Goal: Obtain resource: Obtain resource

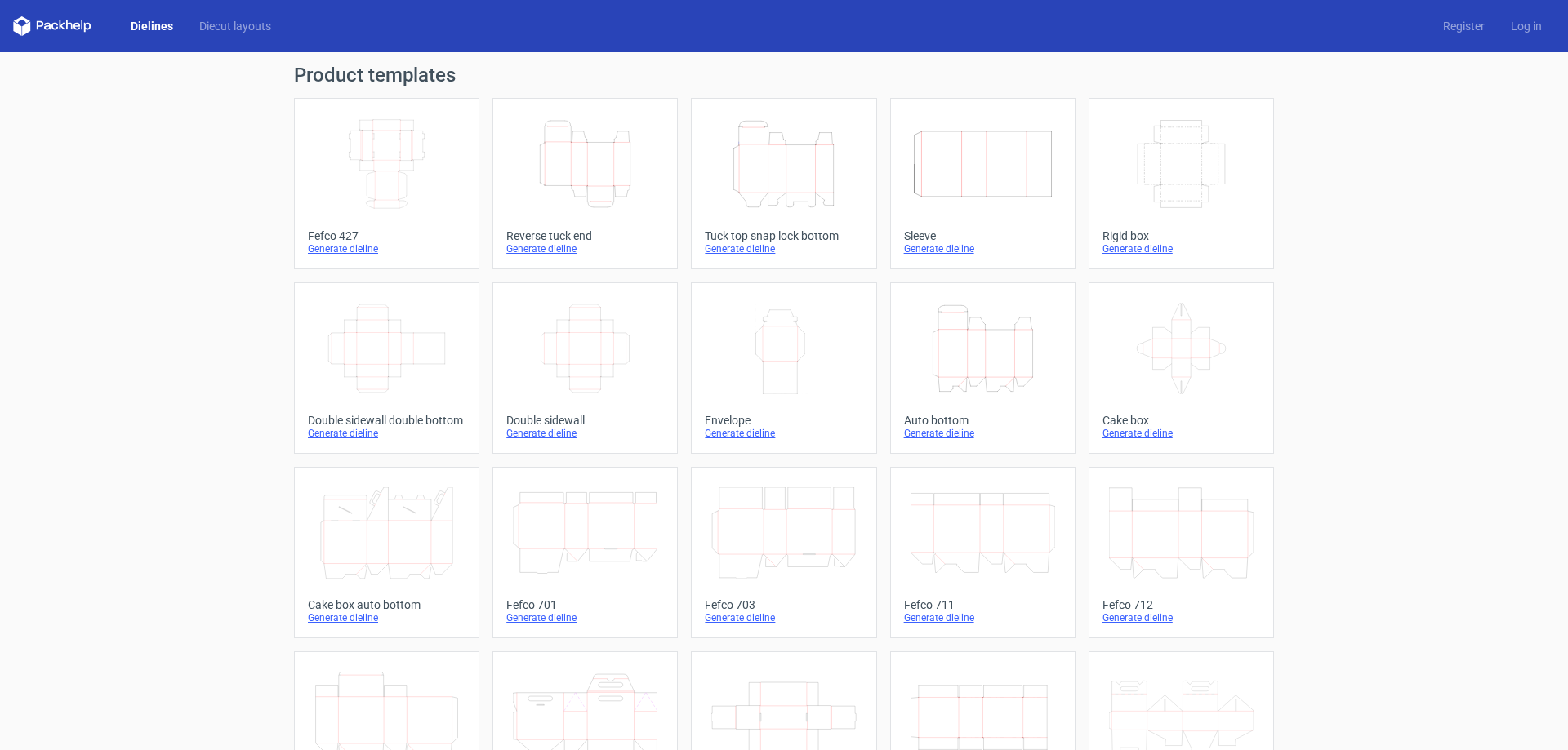
click at [625, 191] on icon "Height Depth Width" at bounding box center [585, 165] width 145 height 92
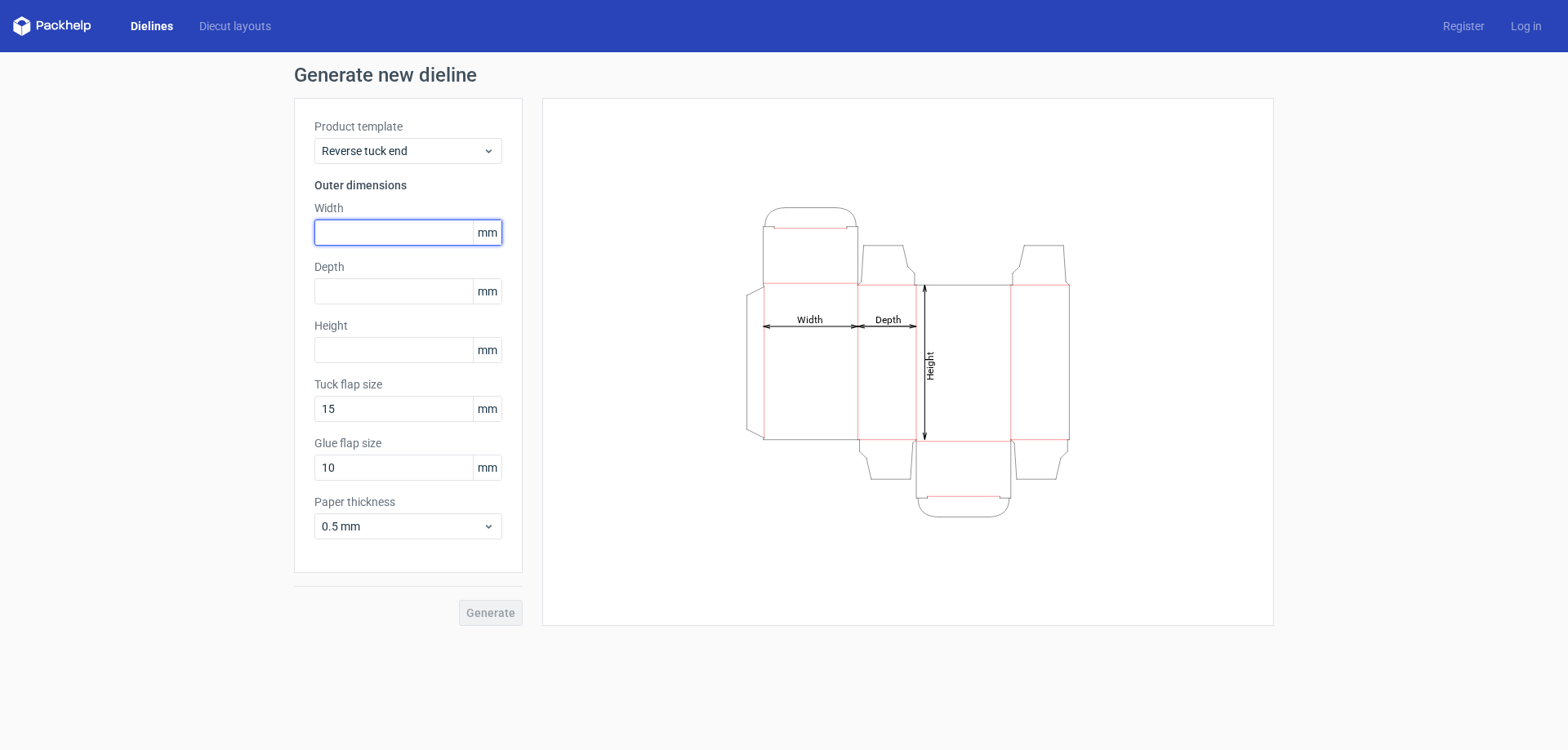
click at [375, 221] on input "text" at bounding box center [408, 232] width 188 height 26
click at [356, 300] on input "text" at bounding box center [408, 291] width 188 height 26
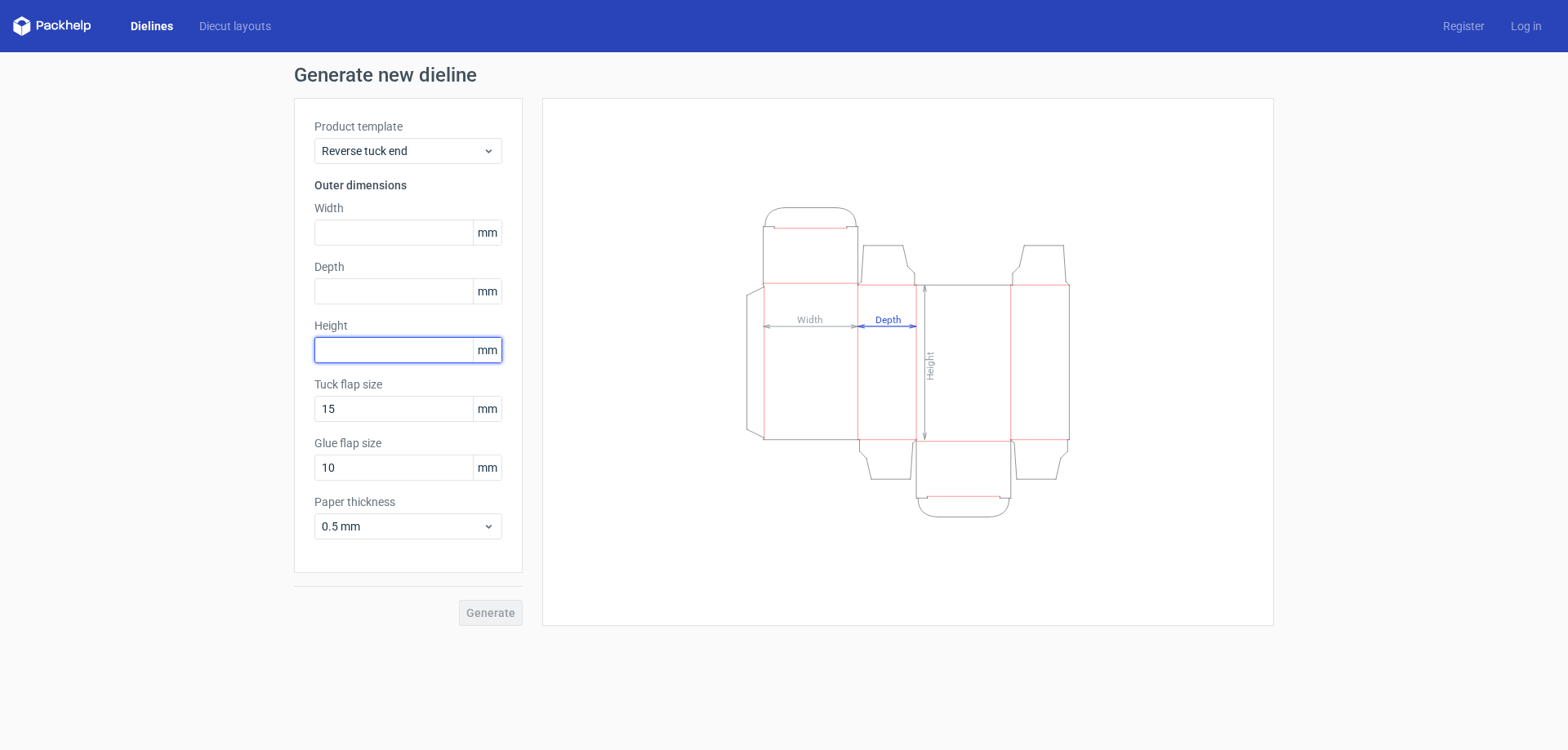
click at [366, 350] on input "text" at bounding box center [408, 350] width 188 height 26
paste input "65"
type input "65"
click at [399, 241] on input "text" at bounding box center [408, 232] width 188 height 26
type input "90"
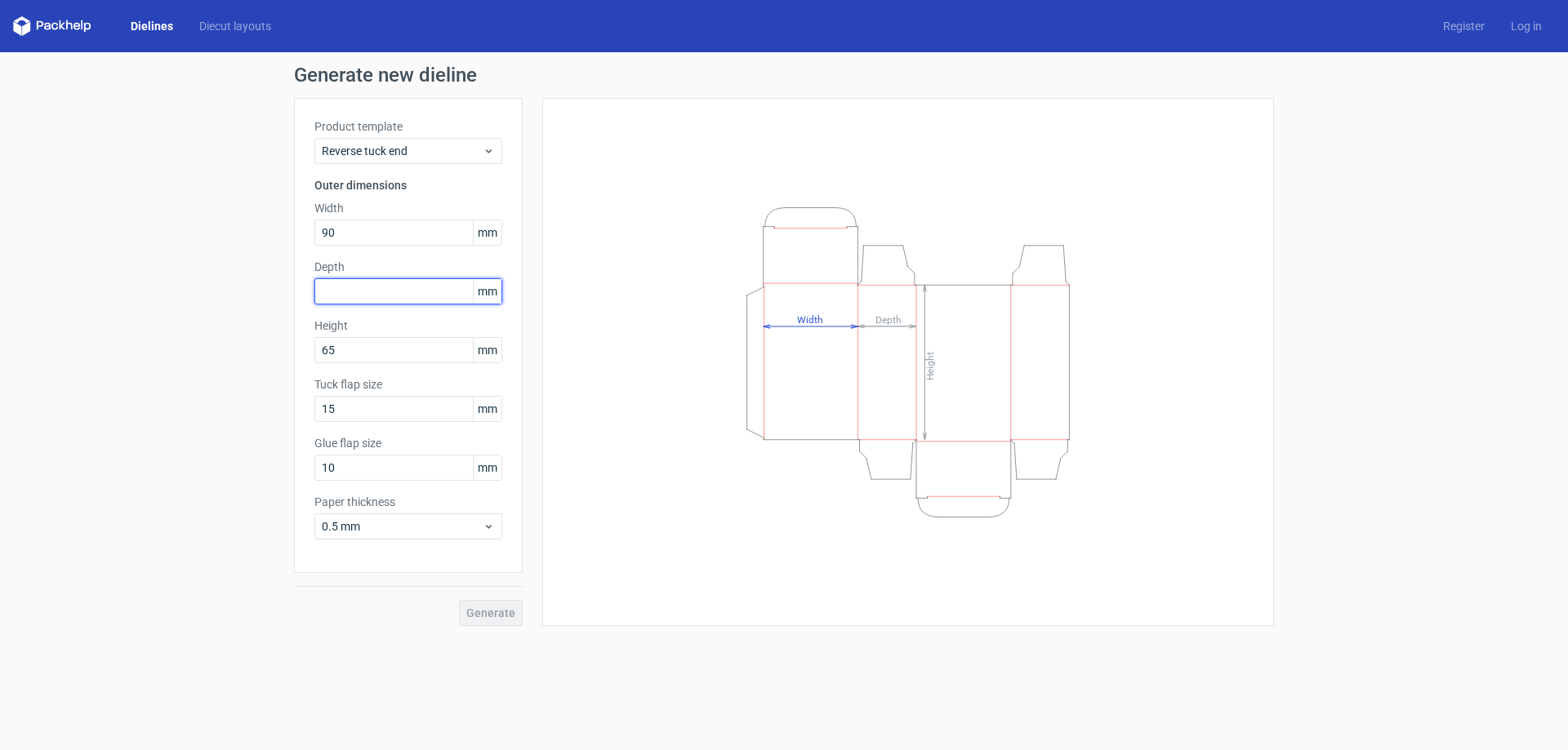
click at [381, 292] on input "text" at bounding box center [408, 291] width 188 height 26
click at [413, 237] on input "90" at bounding box center [408, 232] width 188 height 26
click at [395, 356] on input "65" at bounding box center [408, 350] width 188 height 26
type input "90"
click at [378, 233] on input "90" at bounding box center [408, 232] width 188 height 26
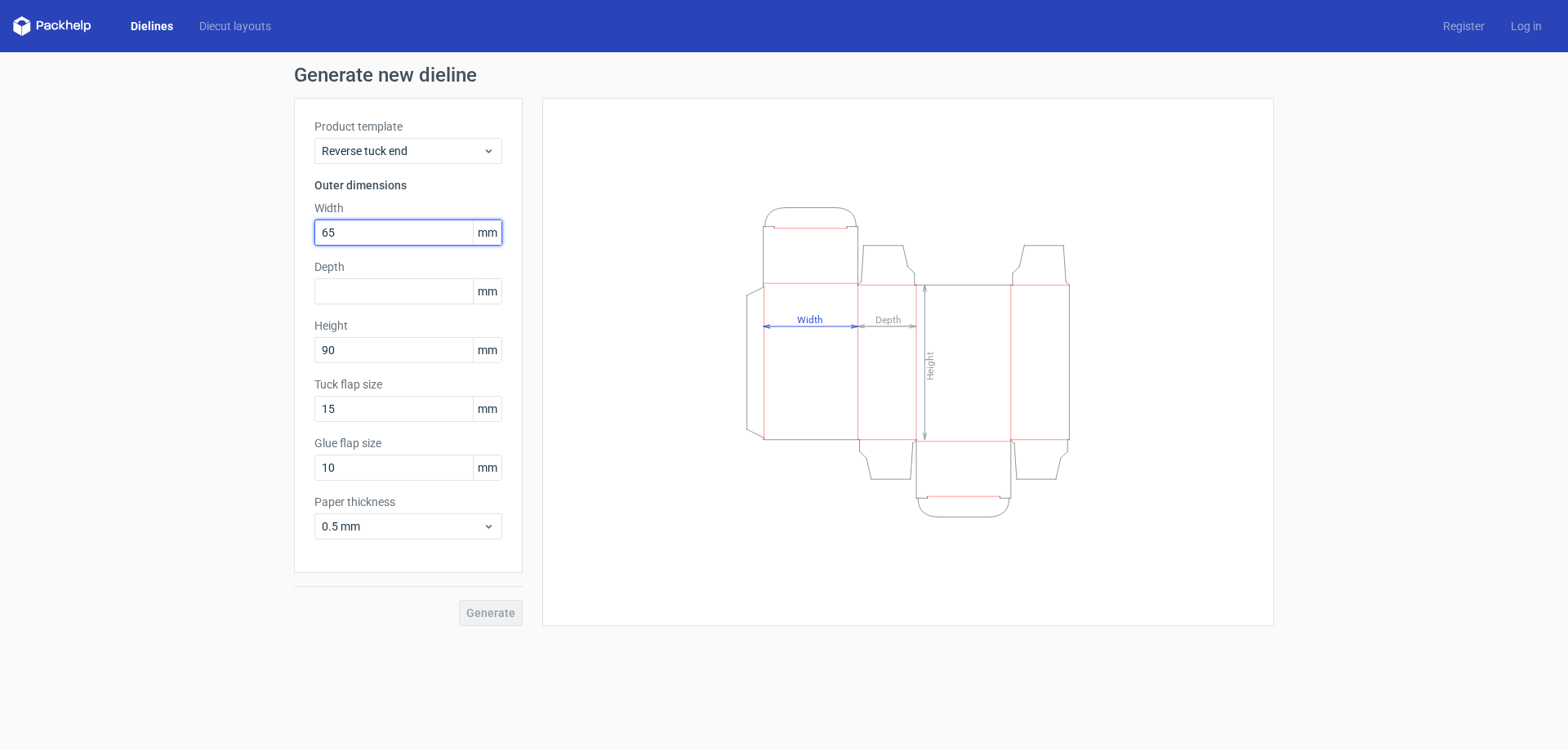
type input "65"
click at [367, 297] on input "text" at bounding box center [408, 291] width 188 height 26
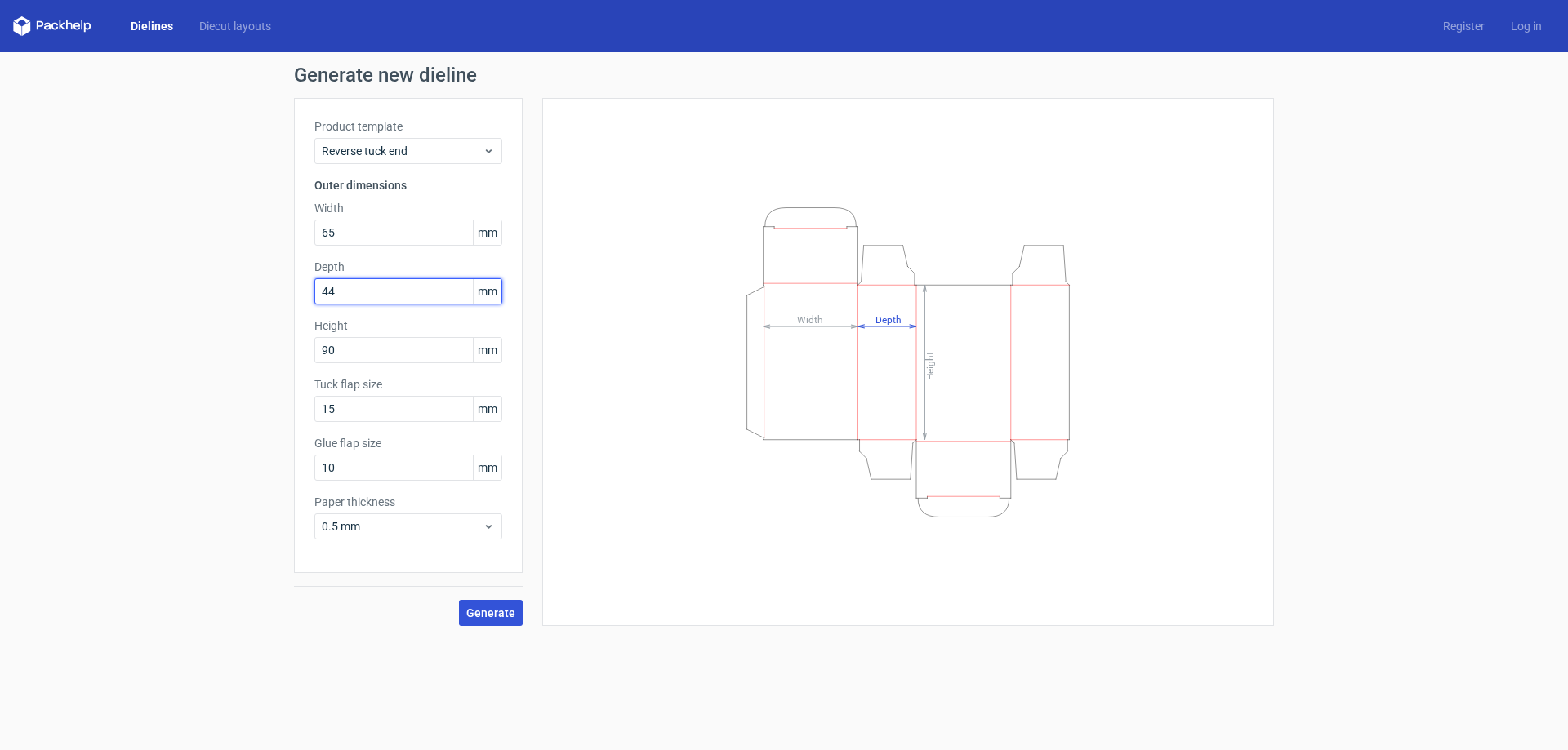
type input "44"
click at [503, 621] on button "Generate" at bounding box center [490, 612] width 64 height 26
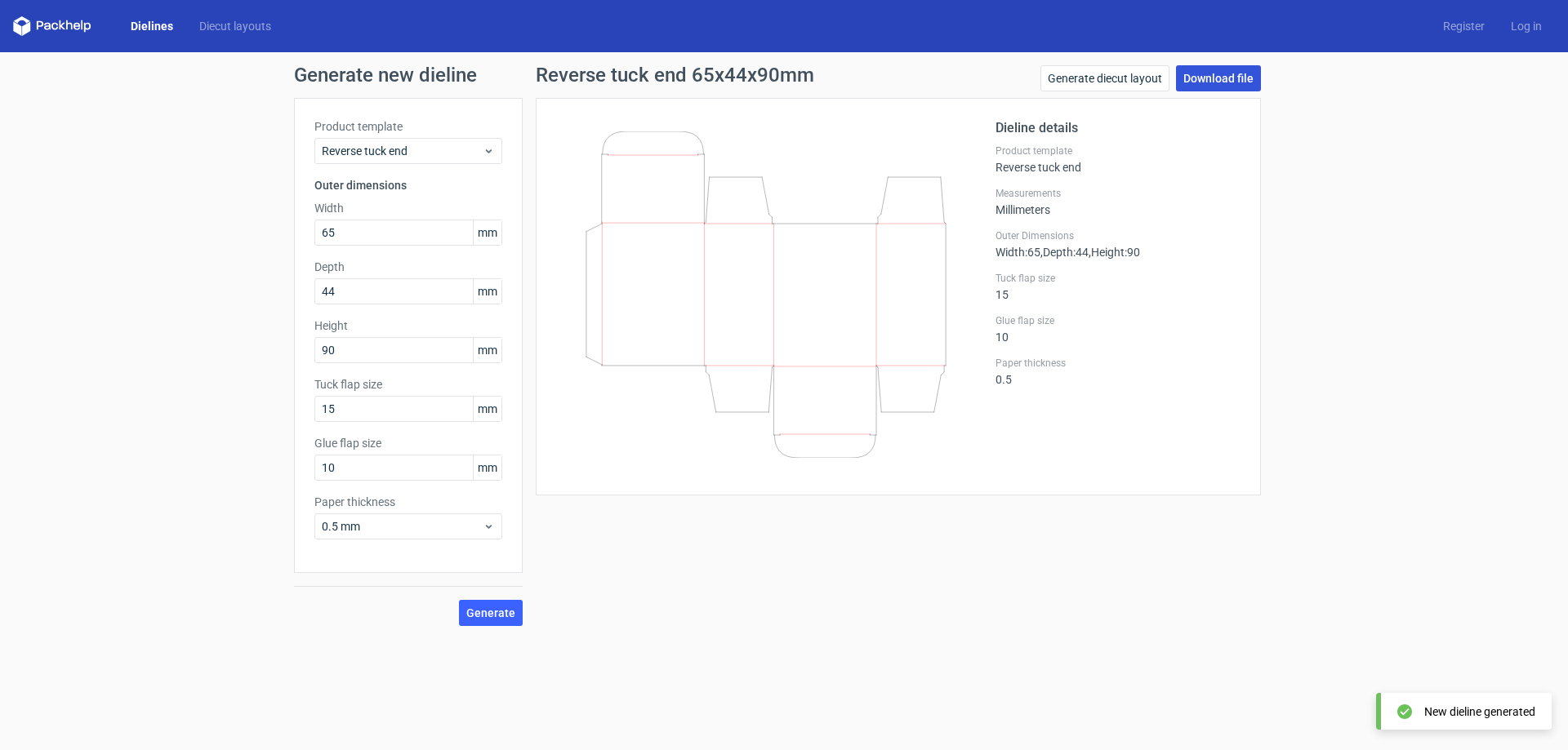
click at [1254, 82] on link "Download file" at bounding box center [1218, 78] width 85 height 26
click at [1118, 75] on link "Generate diecut layout" at bounding box center [1104, 78] width 129 height 26
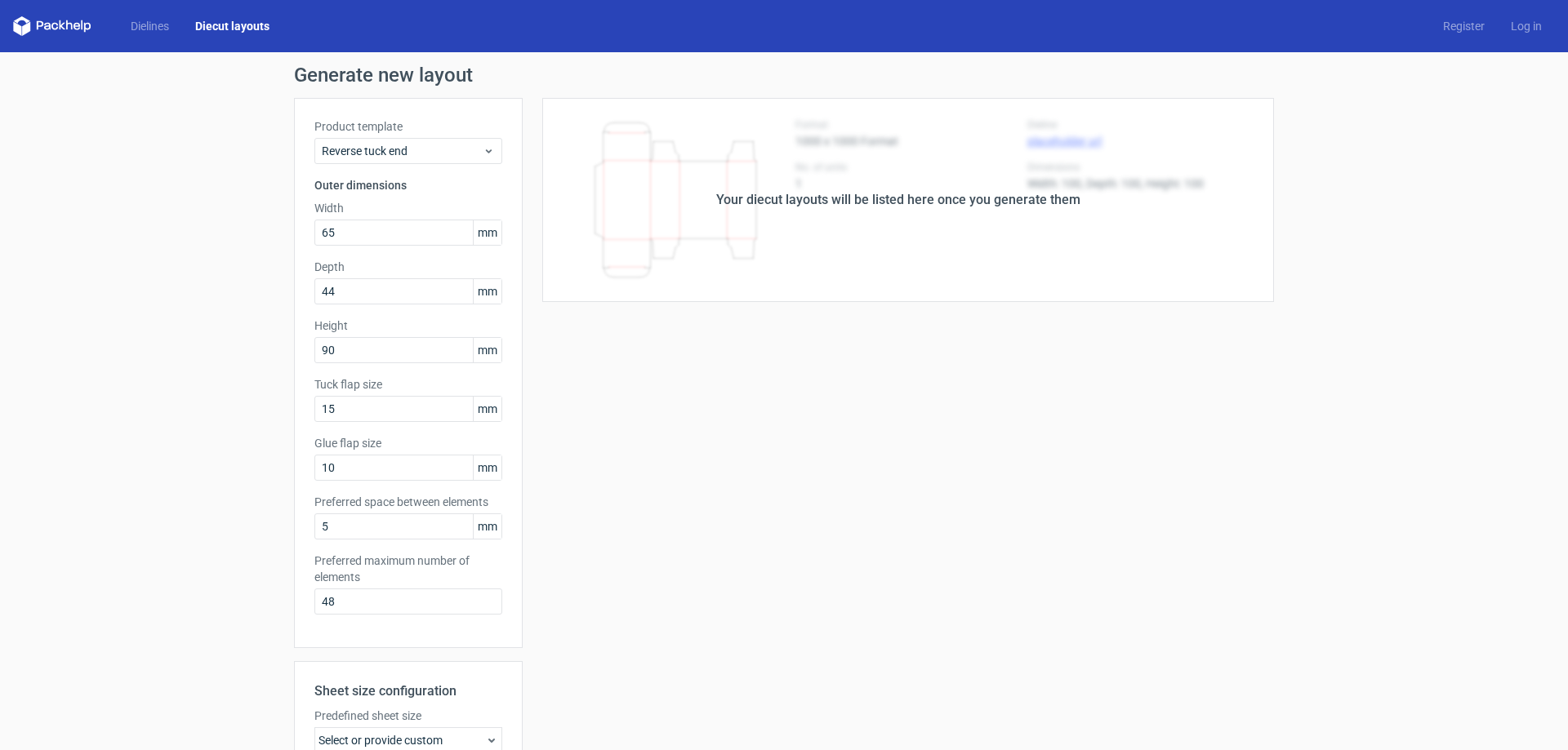
click at [903, 281] on div "Your diecut layouts will be listed here once you generate them" at bounding box center [898, 200] width 751 height 204
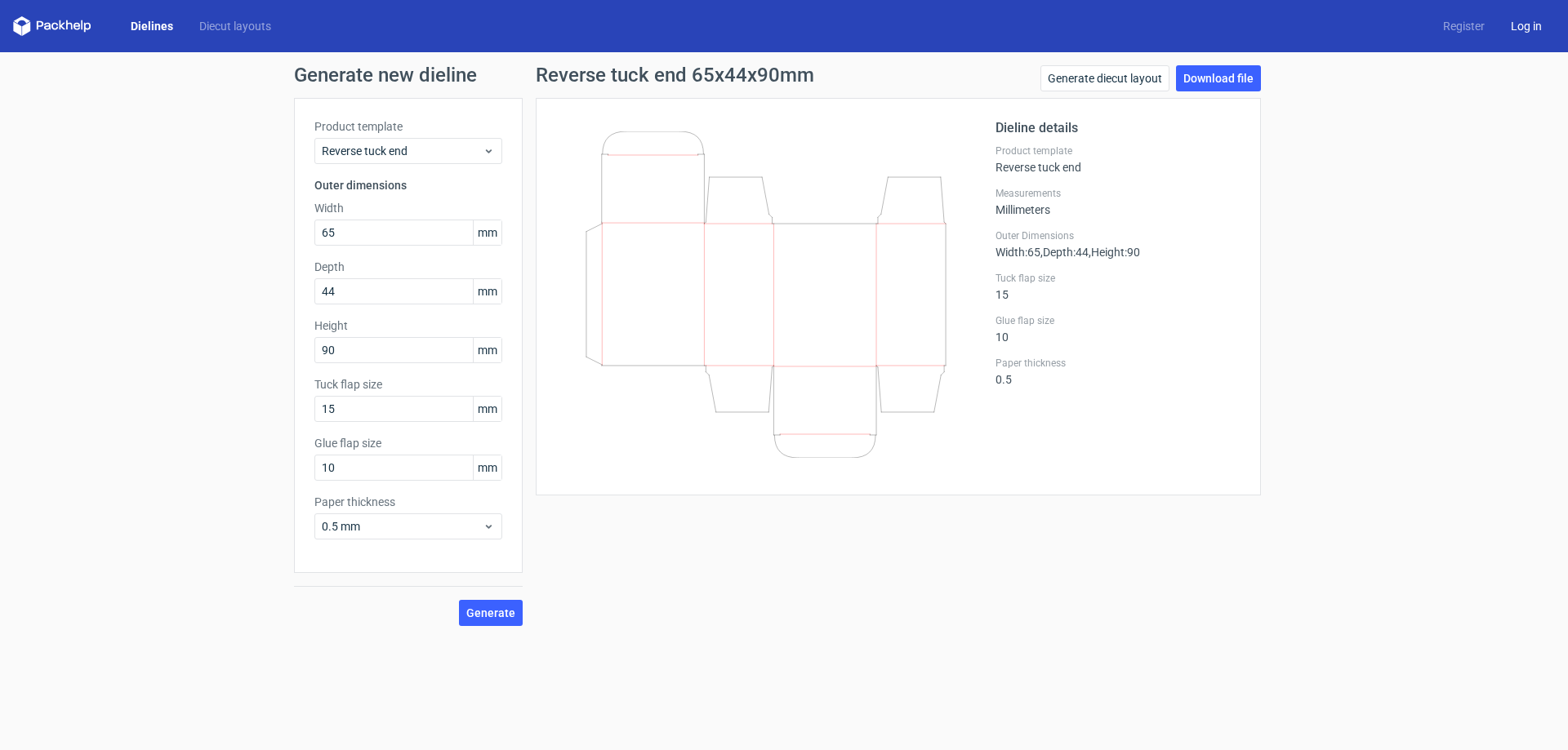
click at [1534, 32] on link "Log in" at bounding box center [1527, 26] width 58 height 16
click at [1444, 37] on div "Dielines Diecut layouts Register Log in" at bounding box center [784, 26] width 1568 height 52
click at [1445, 30] on link "Register" at bounding box center [1463, 26] width 67 height 16
click at [1256, 84] on link "Download file" at bounding box center [1218, 78] width 85 height 26
click at [1332, 199] on div "Generate new dieline Product template Reverse tuck end Outer dimensions Width 6…" at bounding box center [784, 345] width 1568 height 587
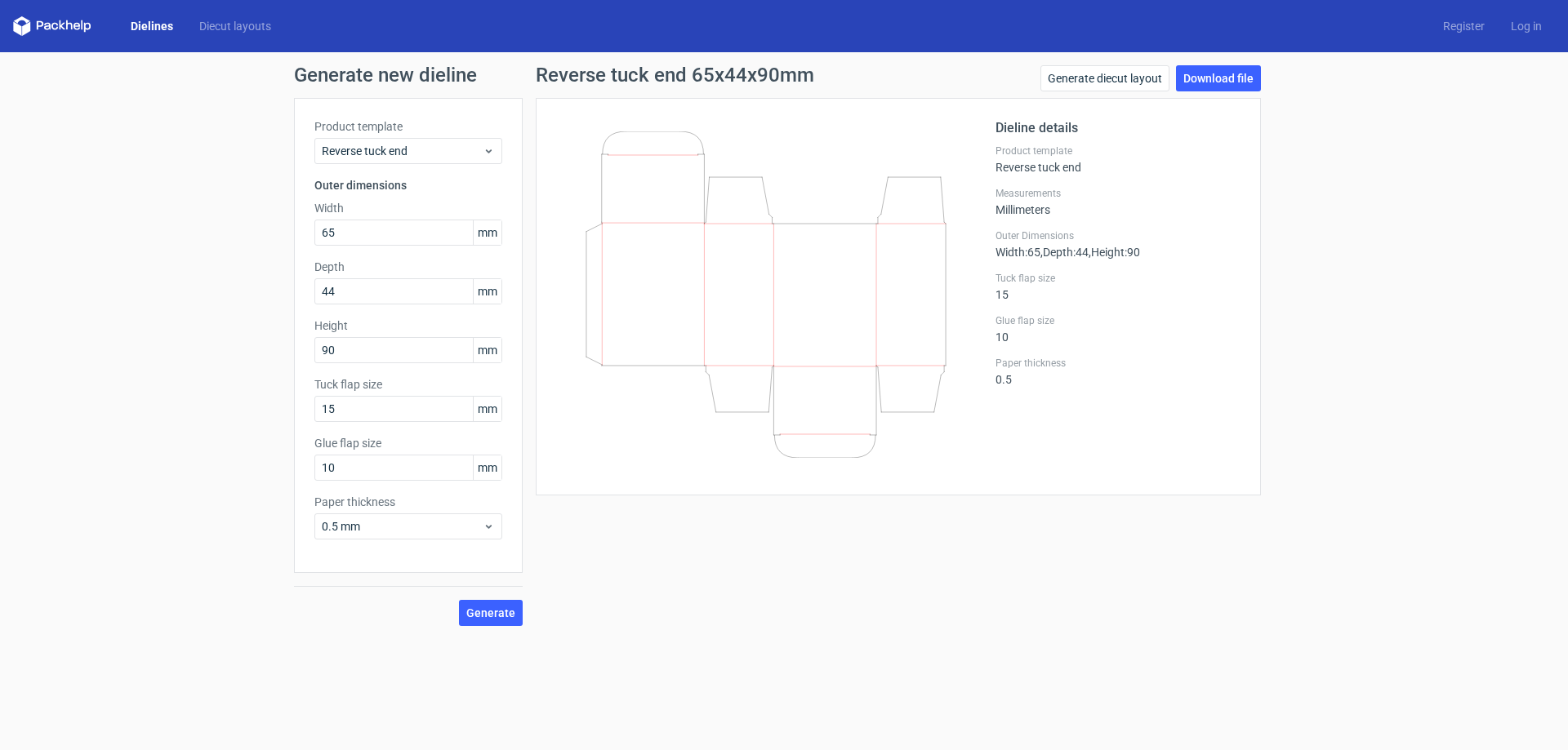
click at [1332, 199] on div "Generate new dieline Product template Reverse tuck end Outer dimensions Width 6…" at bounding box center [784, 345] width 1568 height 587
click at [1331, 197] on div "Generate new dieline Product template Reverse tuck end Outer dimensions Width 6…" at bounding box center [784, 345] width 1568 height 587
click at [1331, 197] on div "Generate new dieline Product template Reverse tuck end Outer dimensions Width 6…" at bounding box center [784, 345] width 1568 height 587
click at [1328, 197] on div "Generate new dieline Product template Reverse tuck end Outer dimensions Width 6…" at bounding box center [784, 345] width 1568 height 587
click at [1326, 197] on div "Generate new dieline Product template Reverse tuck end Outer dimensions Width 6…" at bounding box center [784, 345] width 1568 height 587
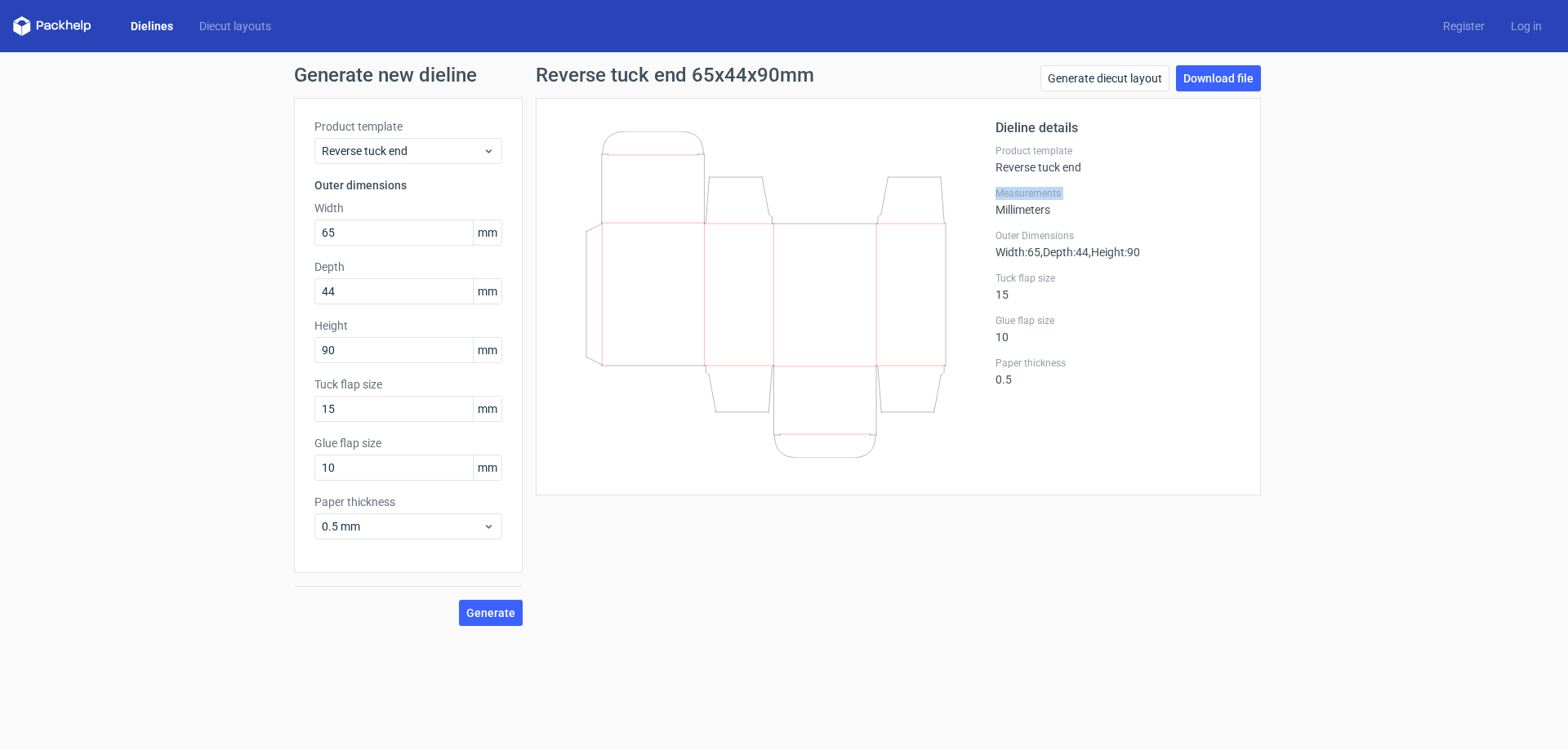
drag, startPoint x: 1049, startPoint y: 192, endPoint x: 1038, endPoint y: 192, distance: 11.0
click at [1048, 192] on label "Measurements" at bounding box center [1118, 193] width 245 height 13
click at [1036, 192] on label "Measurements" at bounding box center [1118, 193] width 245 height 13
click at [1035, 202] on div "Measurements Millimeters" at bounding box center [1118, 201] width 245 height 30
drag, startPoint x: 999, startPoint y: 217, endPoint x: 1034, endPoint y: 217, distance: 35.0
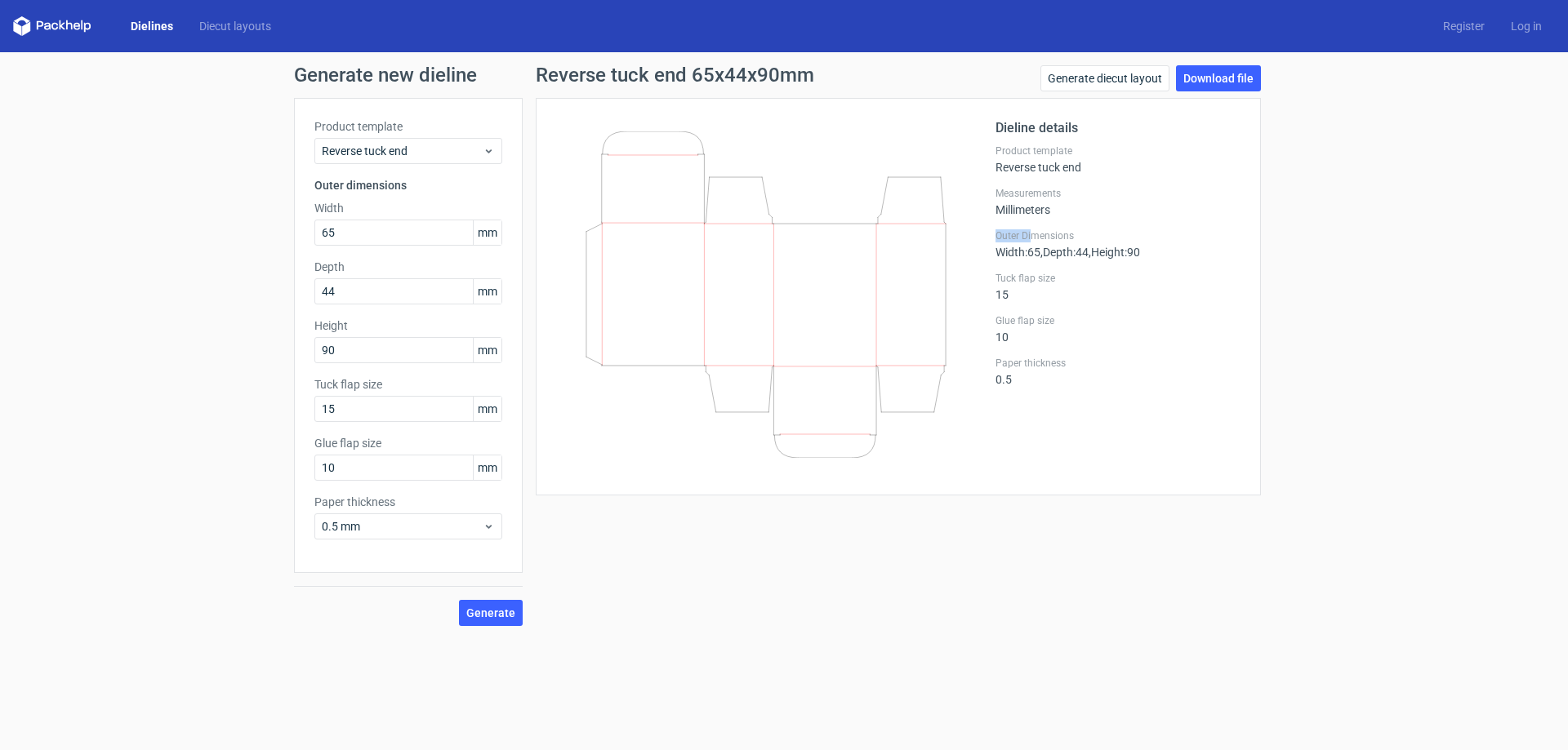
click at [1034, 217] on div "Dieline details Product template Reverse tuck end Measurements Millimeters Oute…" at bounding box center [1118, 297] width 245 height 357
click at [1035, 211] on div "Measurements Millimeters" at bounding box center [1118, 201] width 245 height 30
